Goal: Task Accomplishment & Management: Manage account settings

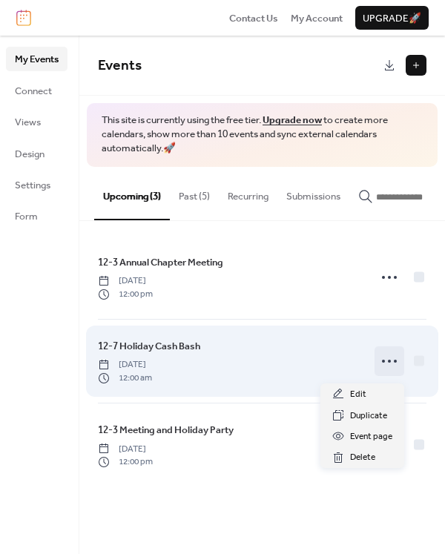
click at [390, 369] on icon at bounding box center [390, 361] width 24 height 24
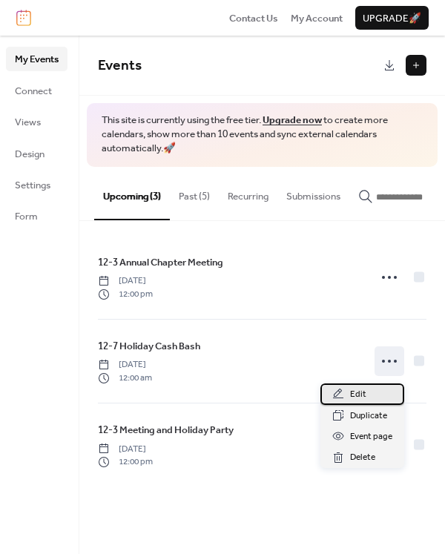
click at [361, 393] on span "Edit" at bounding box center [358, 394] width 16 height 15
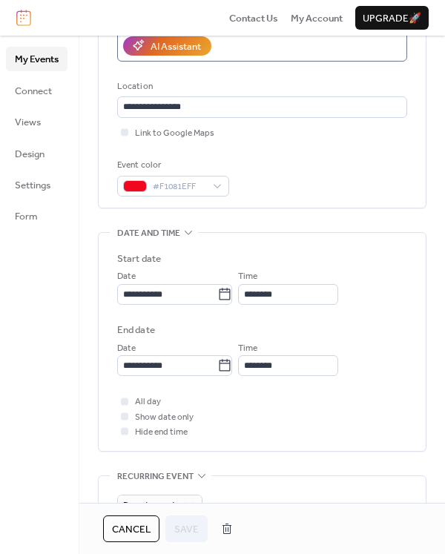
scroll to position [297, 0]
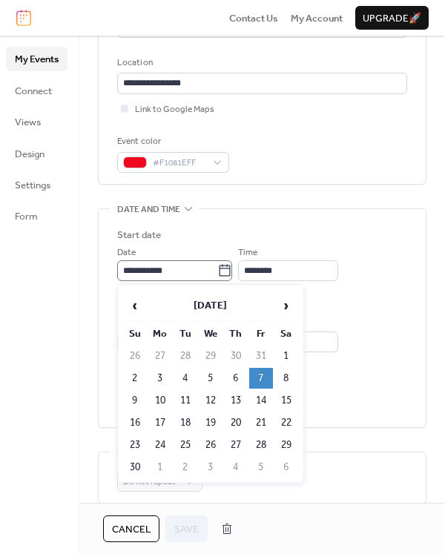
click at [232, 272] on icon at bounding box center [224, 270] width 15 height 15
click at [217, 272] on input "**********" at bounding box center [167, 270] width 100 height 21
click at [289, 373] on td "8" at bounding box center [287, 378] width 24 height 21
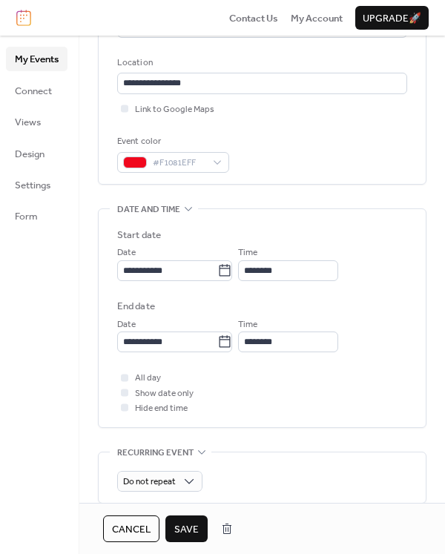
type input "**********"
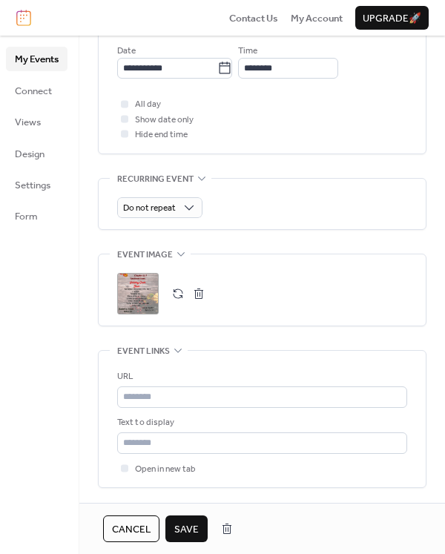
scroll to position [594, 0]
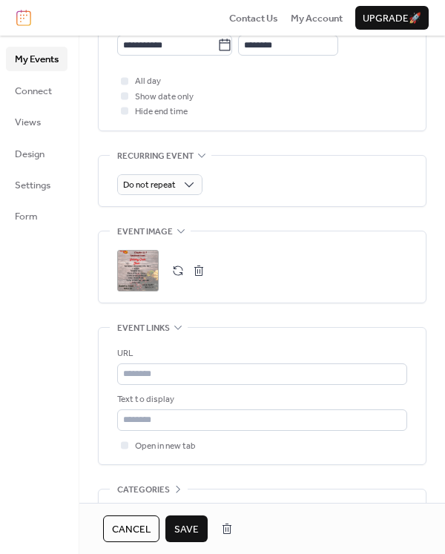
click at [194, 525] on span "Save" at bounding box center [186, 529] width 24 height 15
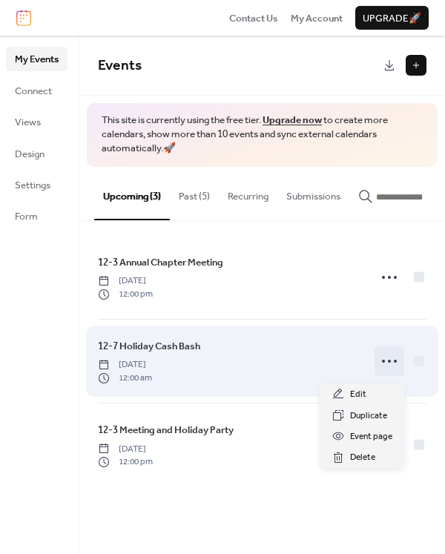
click at [387, 367] on icon at bounding box center [390, 361] width 24 height 24
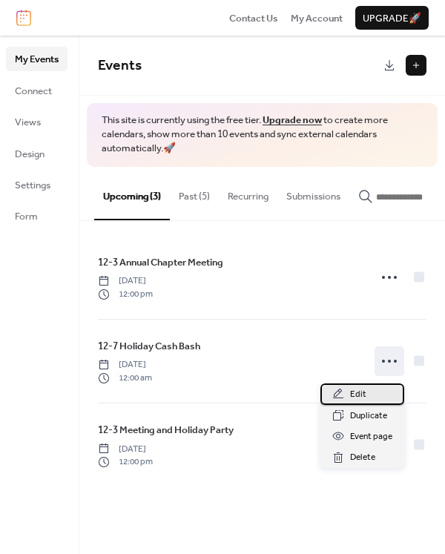
click at [358, 390] on span "Edit" at bounding box center [358, 394] width 16 height 15
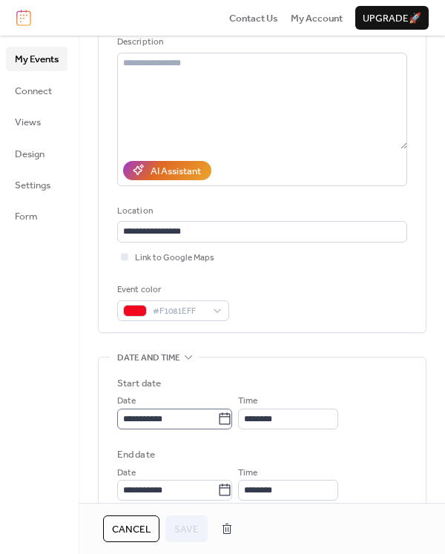
scroll to position [1, 0]
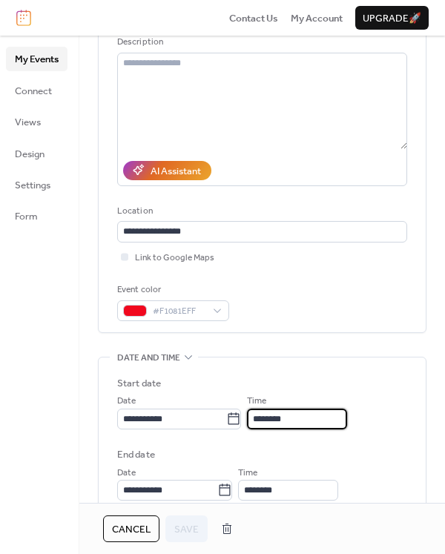
click at [305, 418] on input "********" at bounding box center [297, 419] width 100 height 21
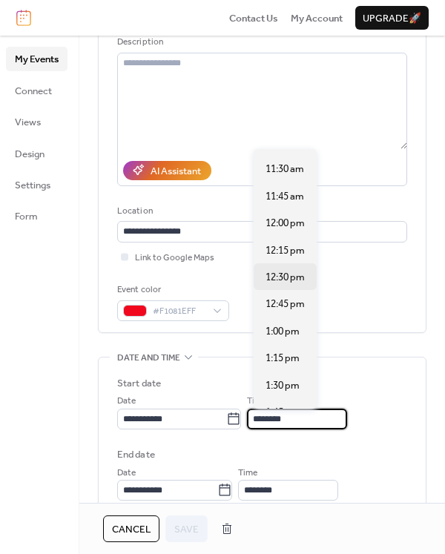
scroll to position [1261, 0]
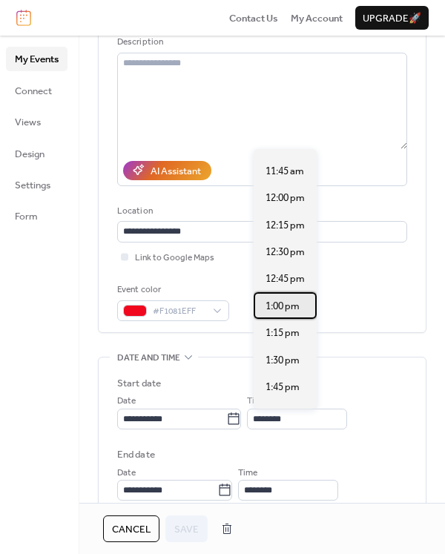
click at [287, 310] on span "1:00 pm" at bounding box center [283, 306] width 34 height 15
type input "*******"
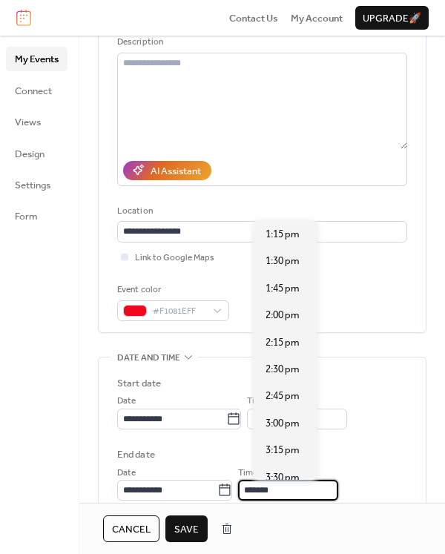
click at [297, 490] on input "*******" at bounding box center [288, 490] width 100 height 21
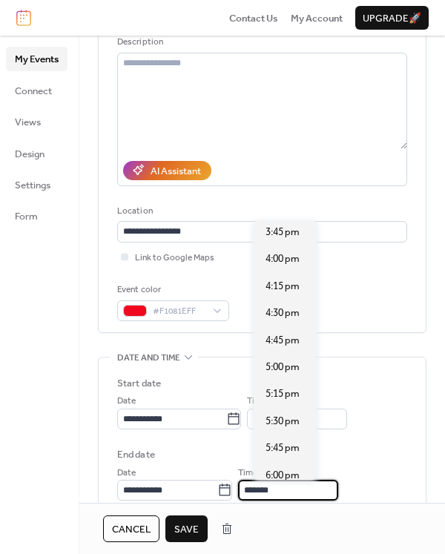
scroll to position [297, 0]
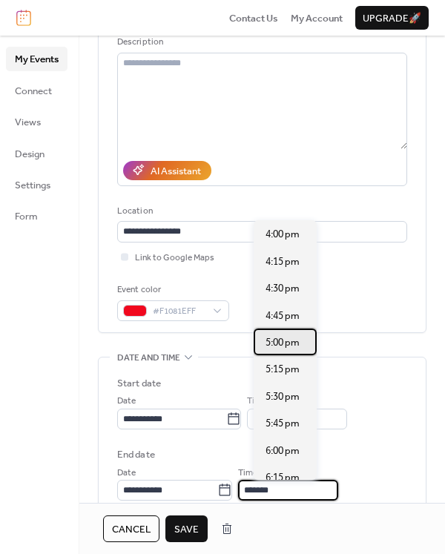
click at [276, 336] on span "5:00 pm" at bounding box center [283, 342] width 34 height 15
type input "*******"
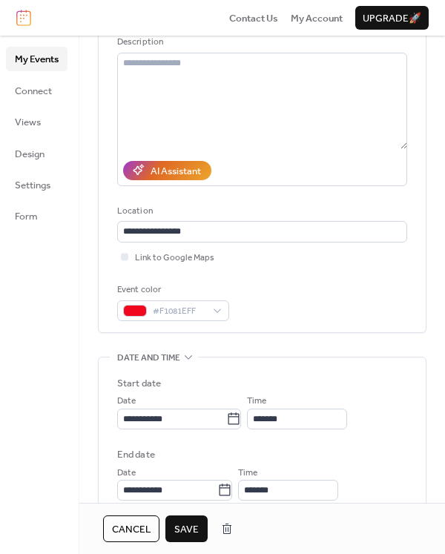
click at [187, 522] on span "Save" at bounding box center [186, 529] width 24 height 15
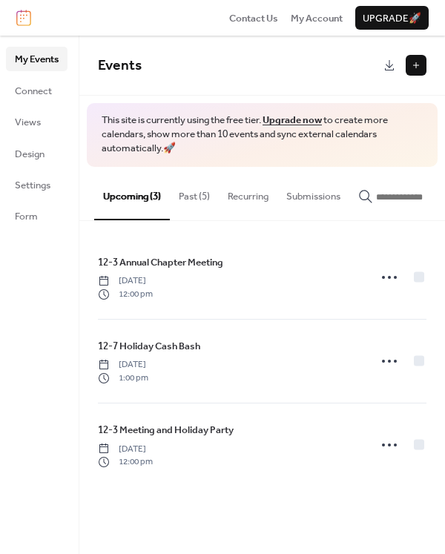
click at [197, 197] on button "Past (5)" at bounding box center [194, 193] width 49 height 52
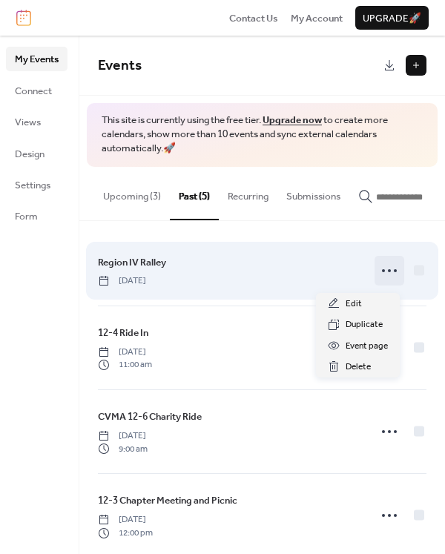
click at [388, 276] on icon at bounding box center [390, 271] width 24 height 24
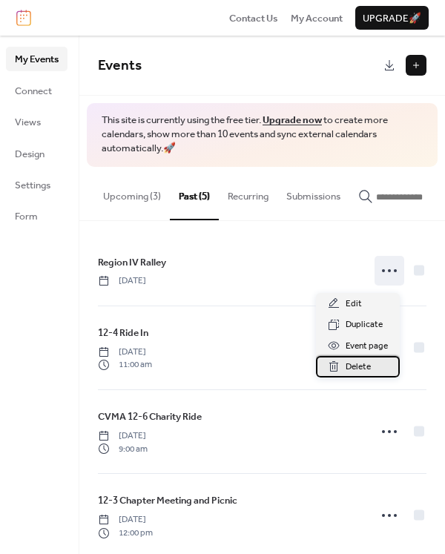
click at [361, 367] on span "Delete" at bounding box center [358, 367] width 25 height 15
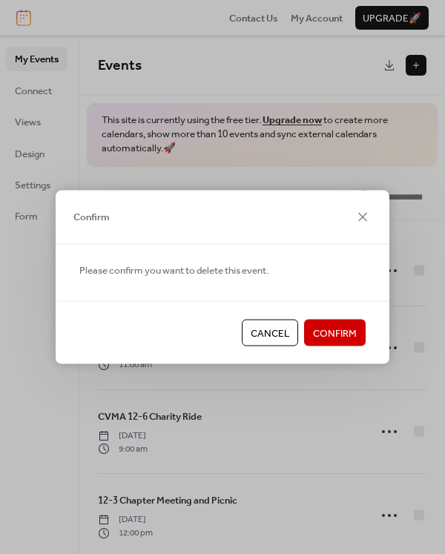
click at [326, 328] on span "Confirm" at bounding box center [335, 333] width 44 height 15
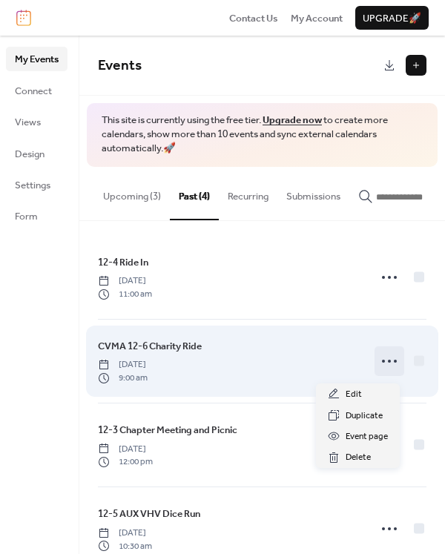
click at [378, 367] on icon at bounding box center [390, 361] width 24 height 24
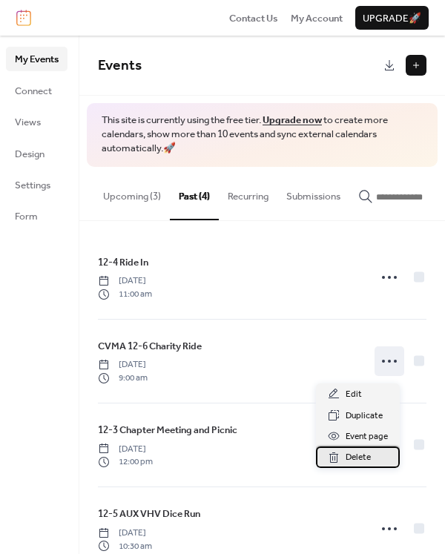
click at [364, 455] on span "Delete" at bounding box center [358, 457] width 25 height 15
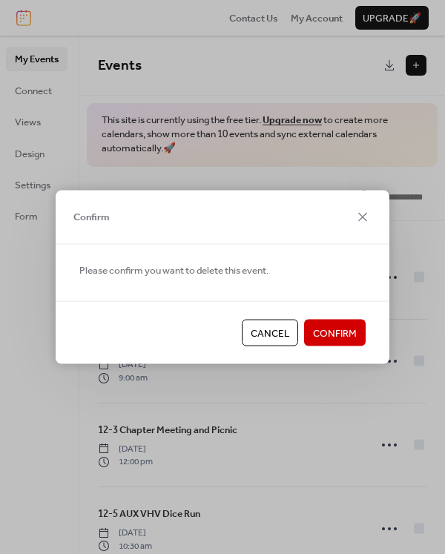
click at [345, 332] on span "Confirm" at bounding box center [335, 333] width 44 height 15
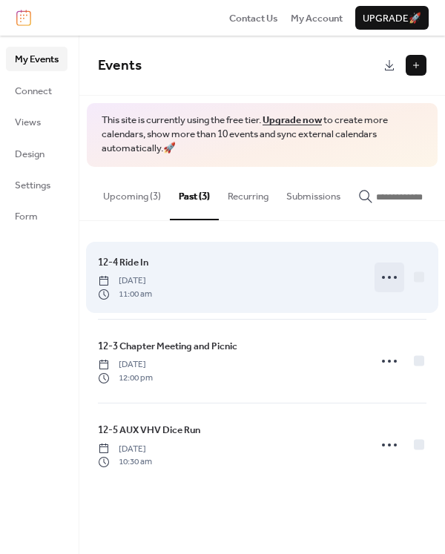
click at [388, 278] on icon at bounding box center [390, 278] width 24 height 24
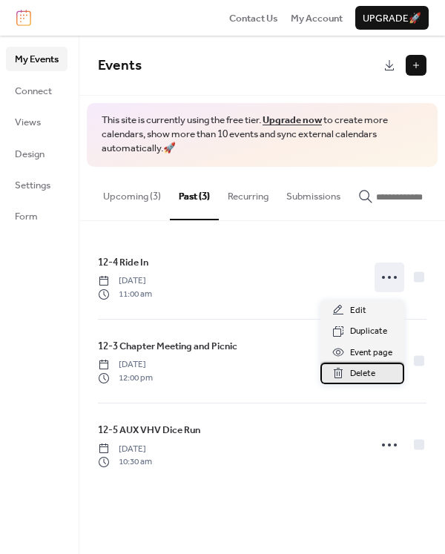
click at [377, 372] on div "Delete" at bounding box center [363, 373] width 84 height 21
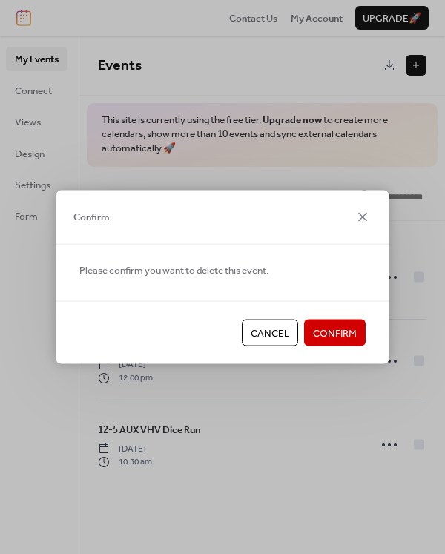
click at [345, 331] on span "Confirm" at bounding box center [335, 333] width 44 height 15
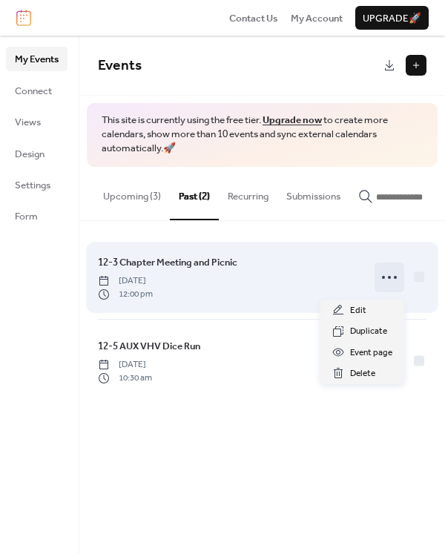
click at [396, 275] on icon at bounding box center [390, 278] width 24 height 24
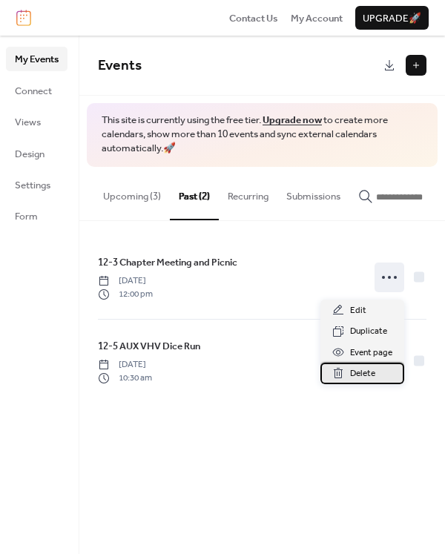
click at [358, 368] on span "Delete" at bounding box center [362, 374] width 25 height 15
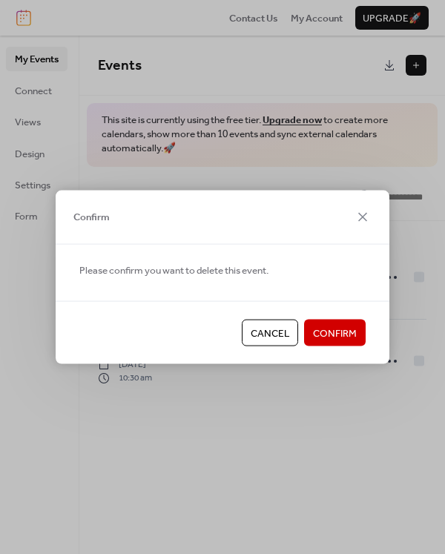
click at [352, 328] on span "Confirm" at bounding box center [335, 333] width 44 height 15
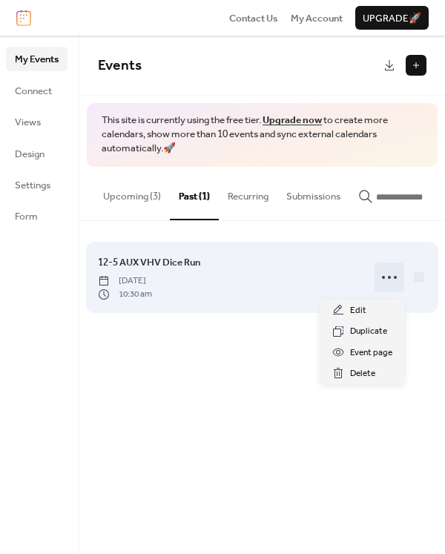
click at [390, 283] on icon at bounding box center [390, 278] width 24 height 24
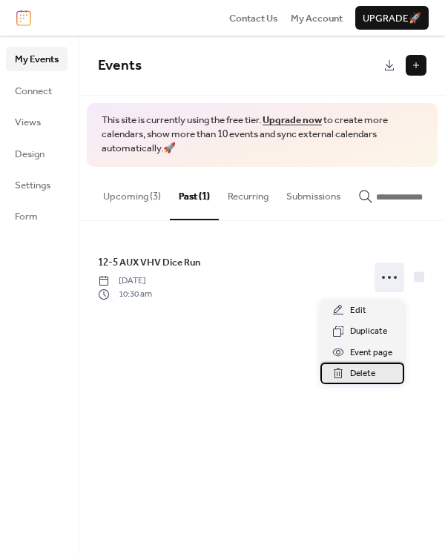
click at [362, 372] on span "Delete" at bounding box center [362, 374] width 25 height 15
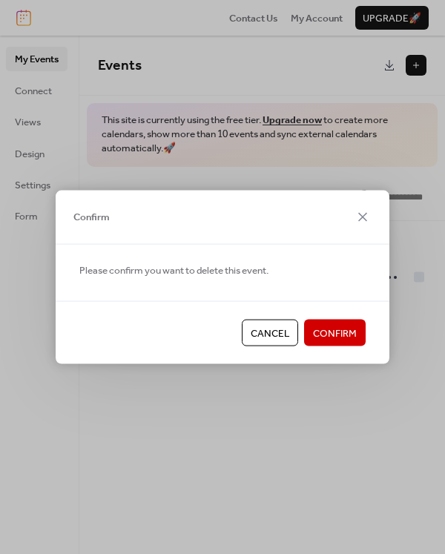
click at [341, 335] on span "Confirm" at bounding box center [335, 333] width 44 height 15
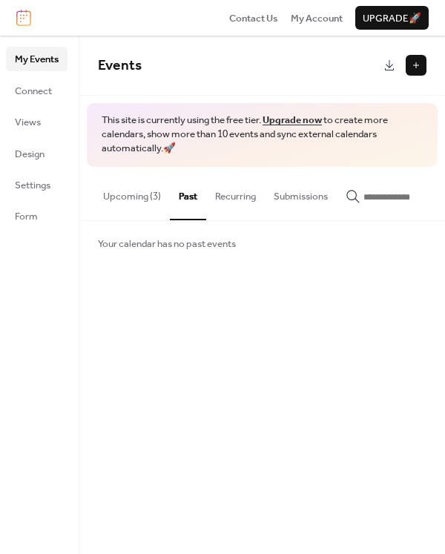
click at [177, 194] on button "Past" at bounding box center [188, 193] width 36 height 53
